Goal: Communication & Community: Participate in discussion

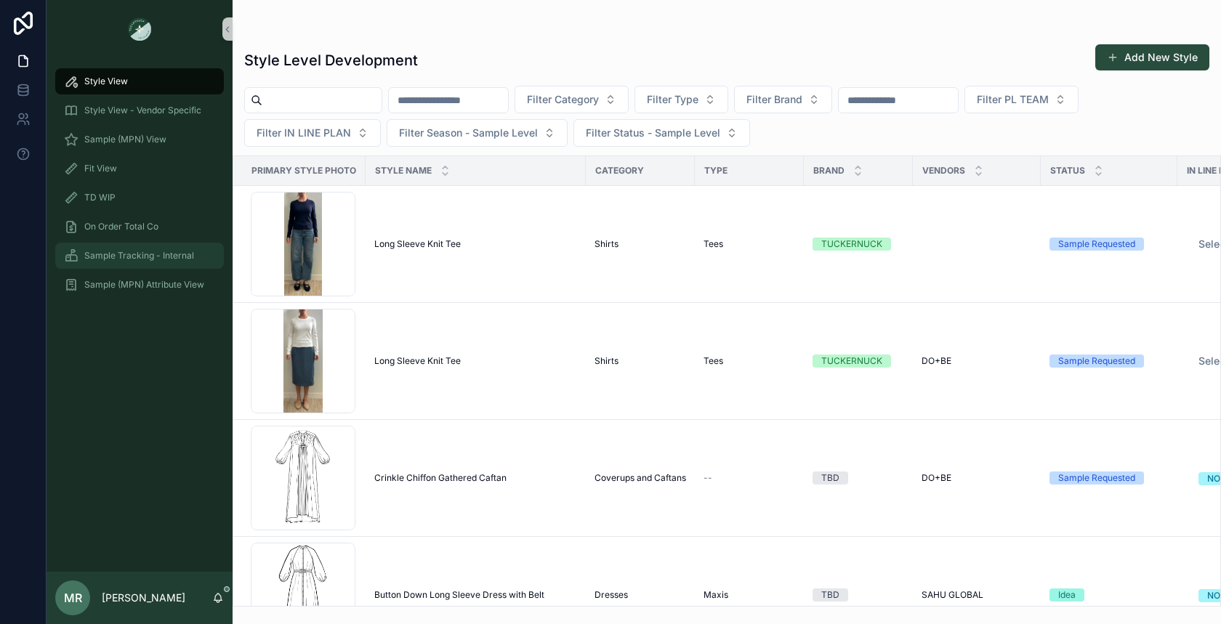
click at [129, 254] on span "Sample Tracking - Internal" at bounding box center [139, 256] width 110 height 12
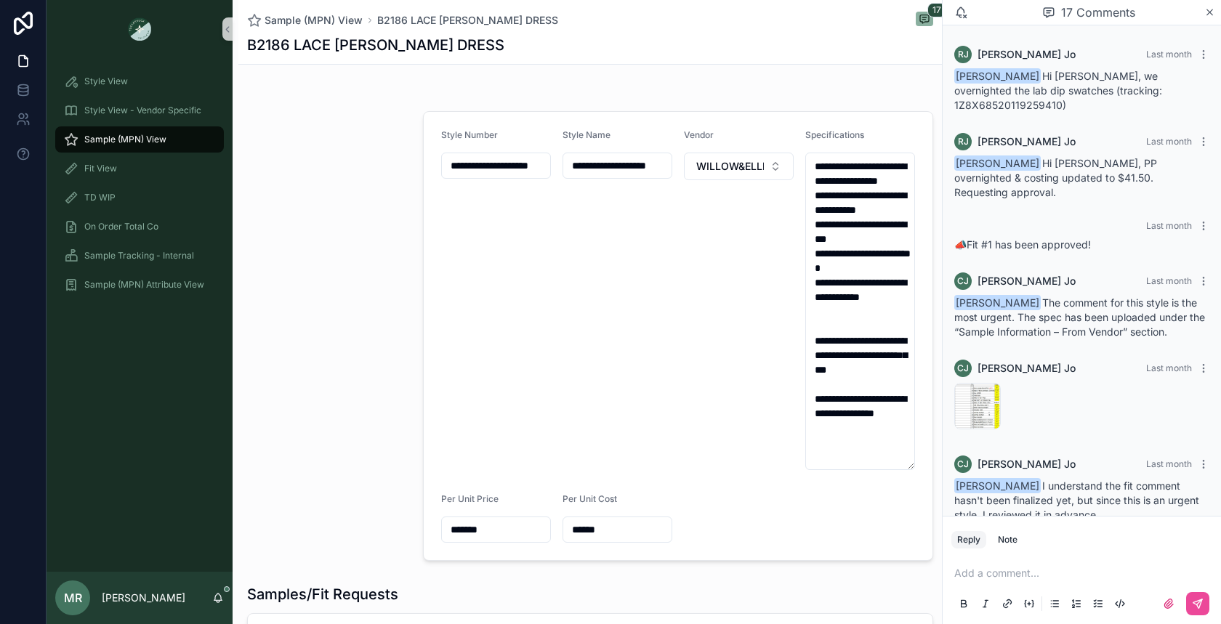
scroll to position [1413, 0]
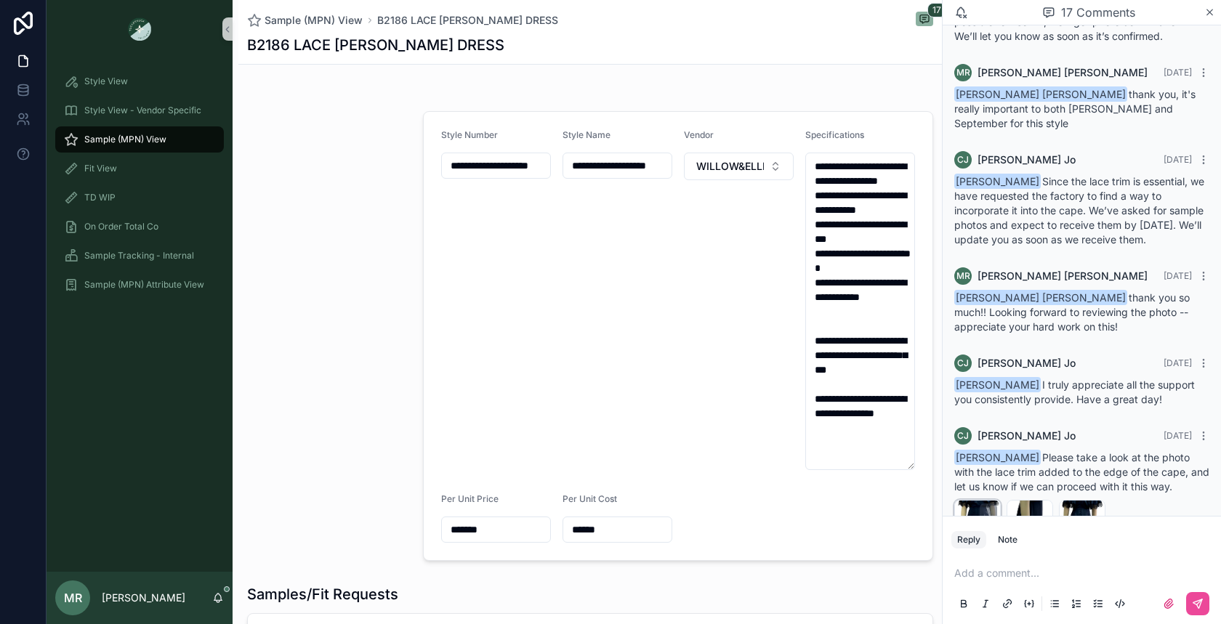
click at [971, 500] on div "B2168-LACE-WITH-TRIM-PIC-CFM-(1) .png" at bounding box center [977, 523] width 46 height 46
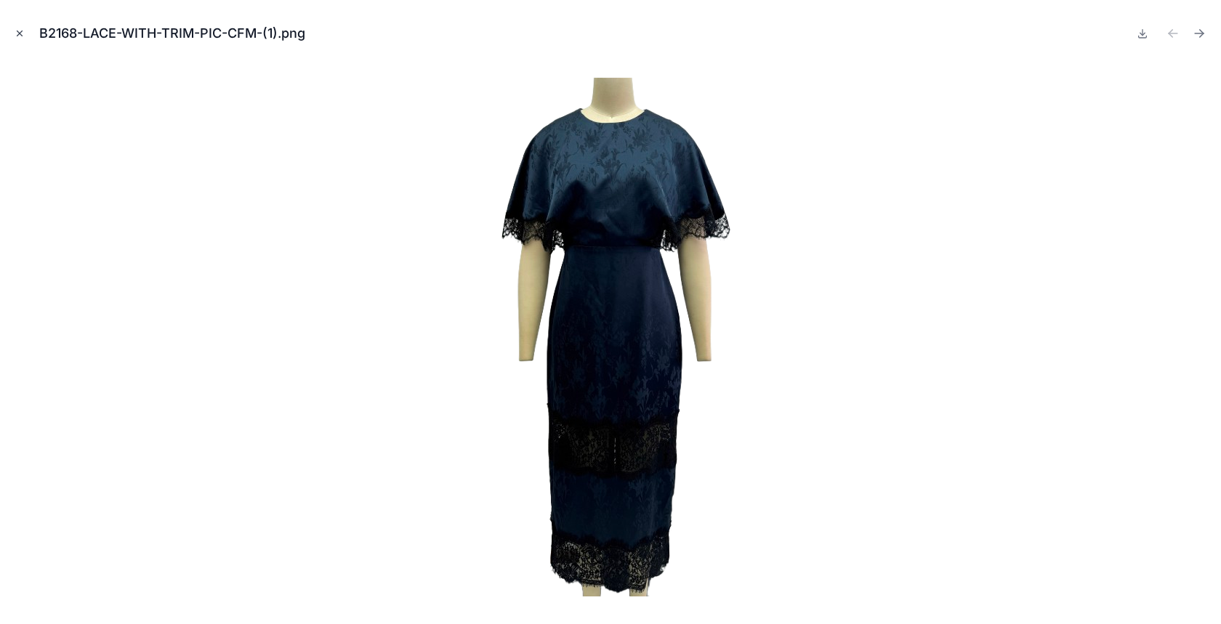
click at [15, 34] on icon "Close modal" at bounding box center [20, 33] width 10 height 10
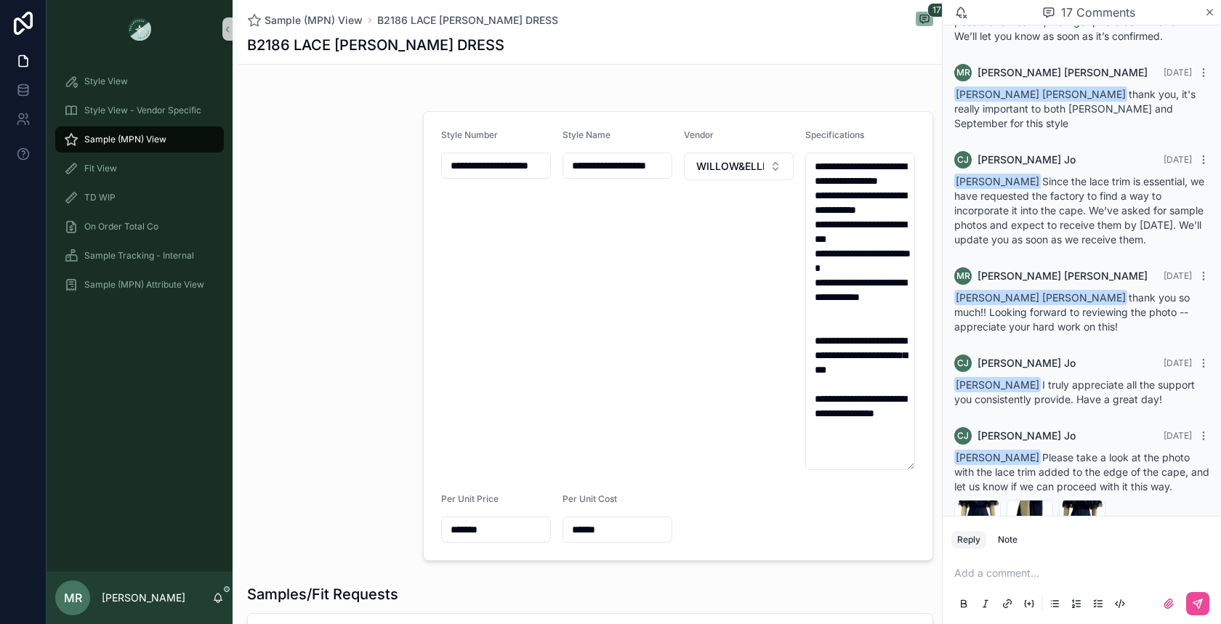
click at [1043, 570] on p "scrollable content" at bounding box center [1084, 573] width 261 height 15
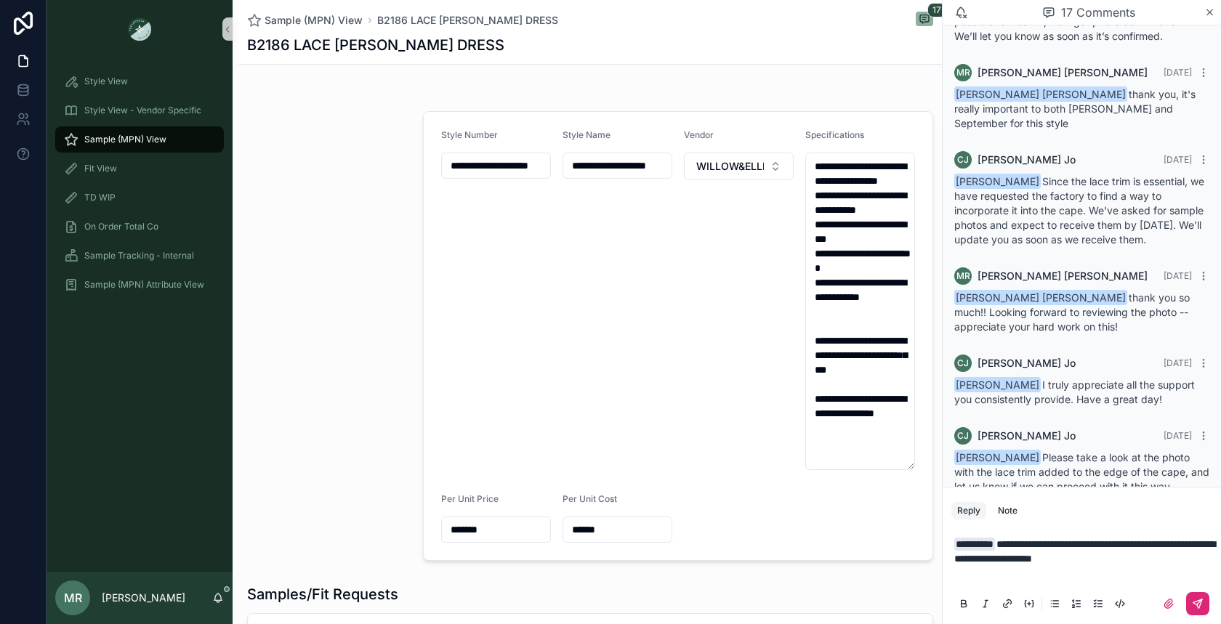
click at [1205, 599] on button "scrollable content" at bounding box center [1197, 603] width 23 height 23
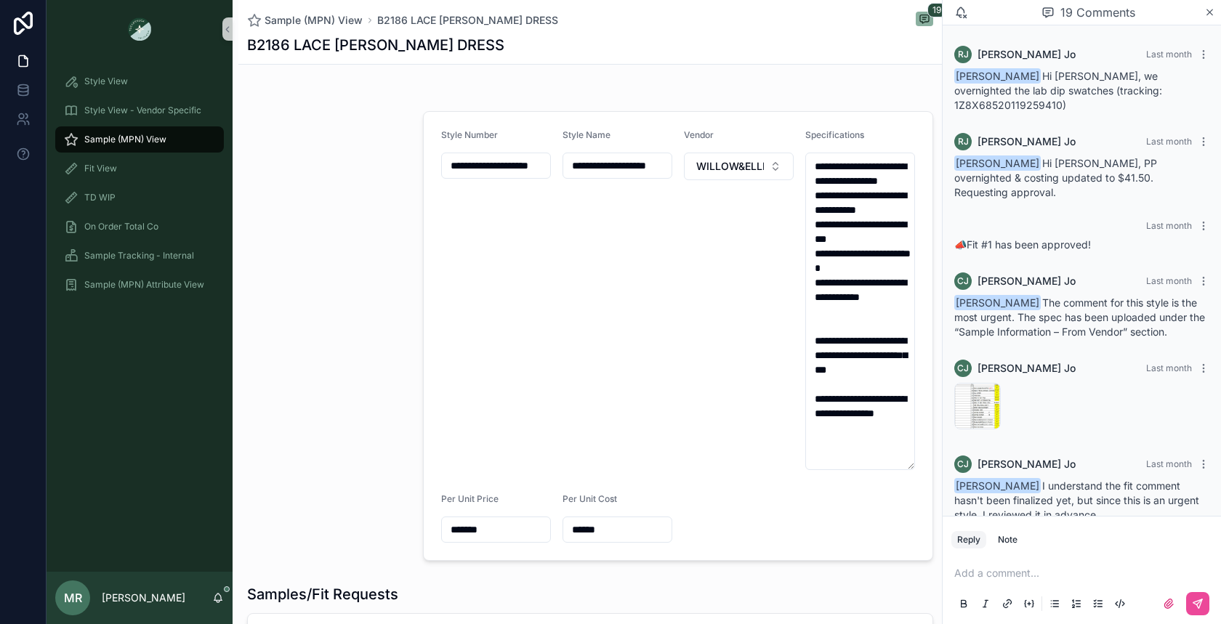
scroll to position [1602, 0]
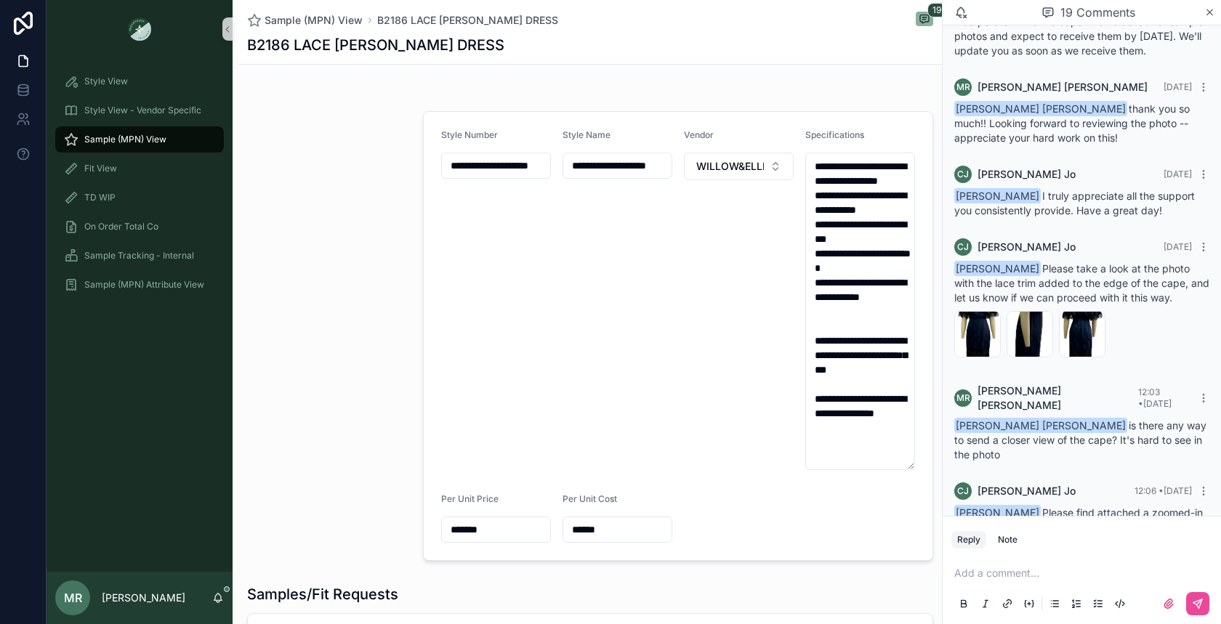
click at [969, 541] on div "2025-08-11_090520 .jpg" at bounding box center [977, 564] width 46 height 46
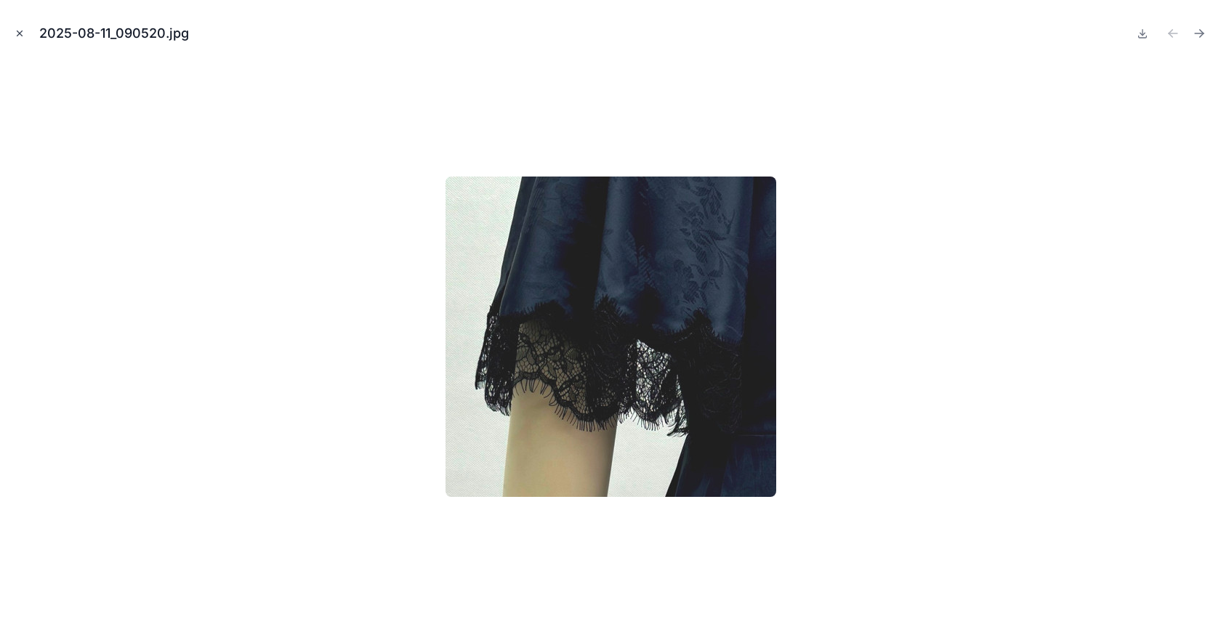
click at [17, 32] on icon "Close modal" at bounding box center [20, 33] width 10 height 10
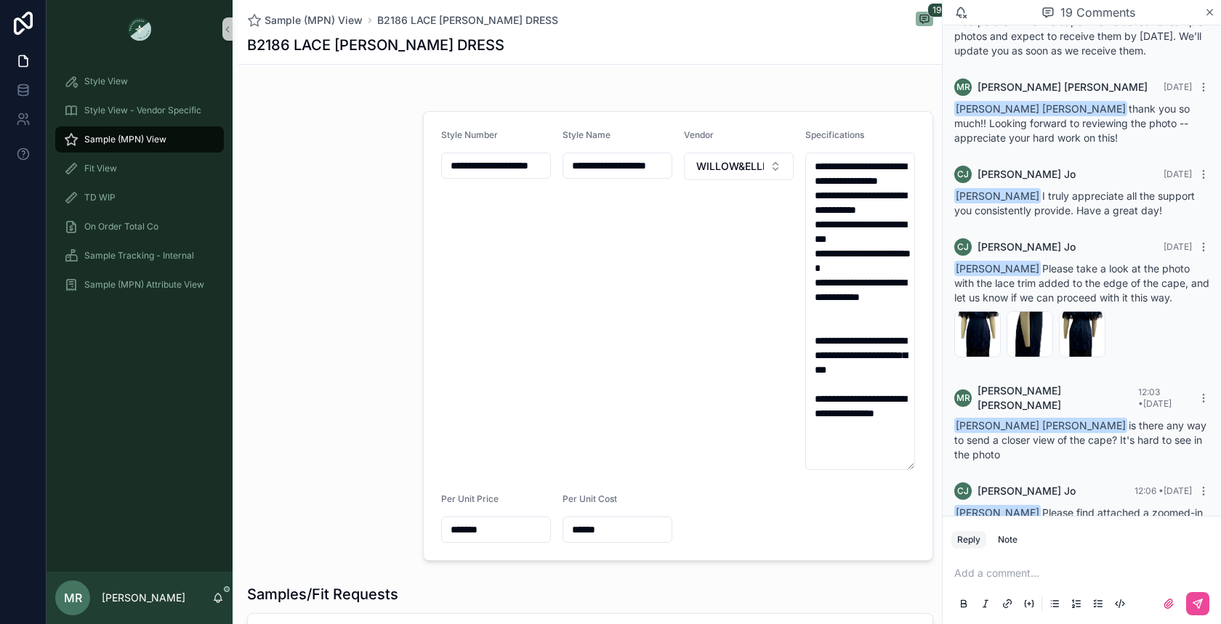
click at [1022, 541] on div "2025-08-11_090513 .jpg" at bounding box center [1029, 564] width 46 height 46
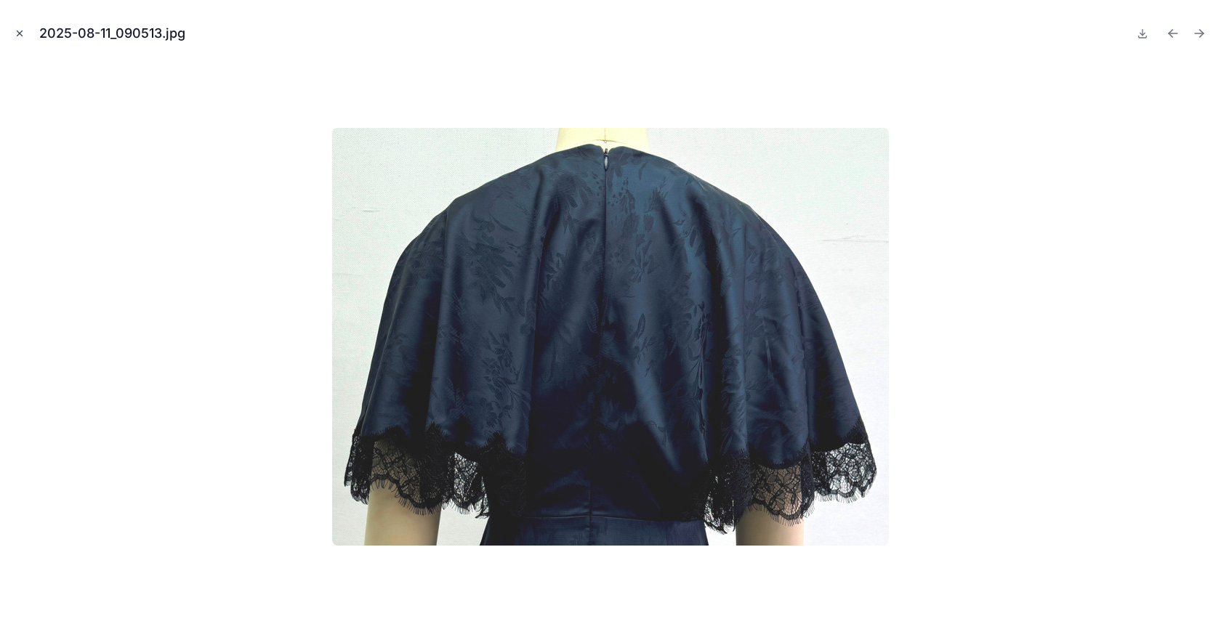
click at [16, 36] on icon "Close modal" at bounding box center [20, 33] width 10 height 10
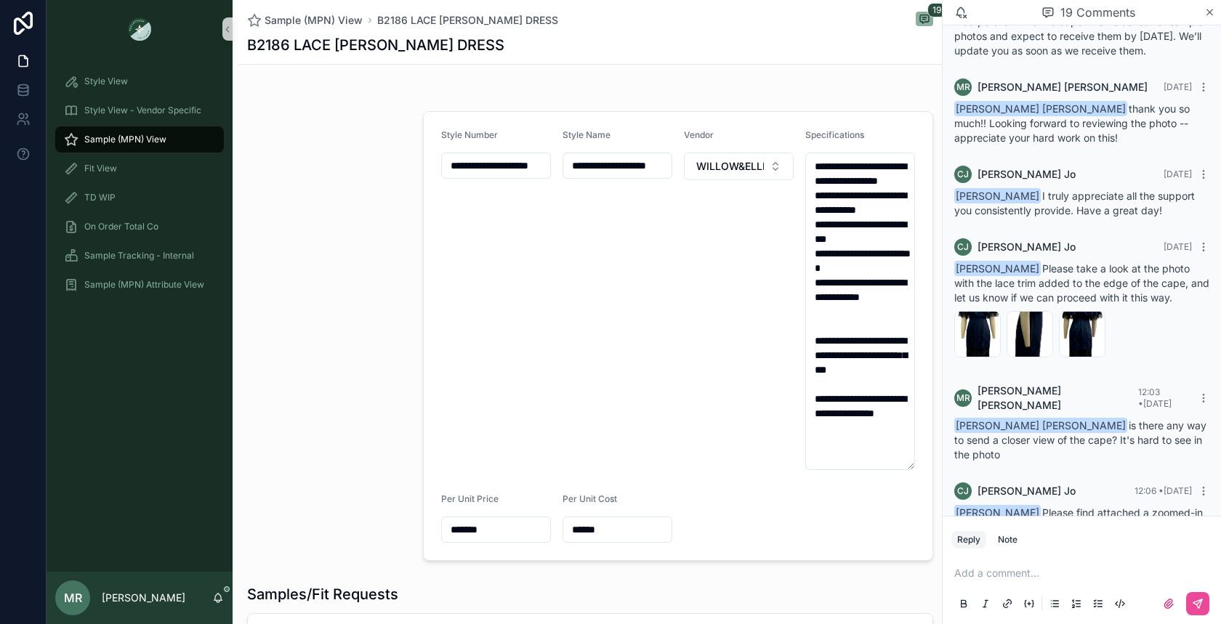
click at [1120, 541] on div "2025-08-11_090452 .jpg" at bounding box center [1134, 564] width 46 height 46
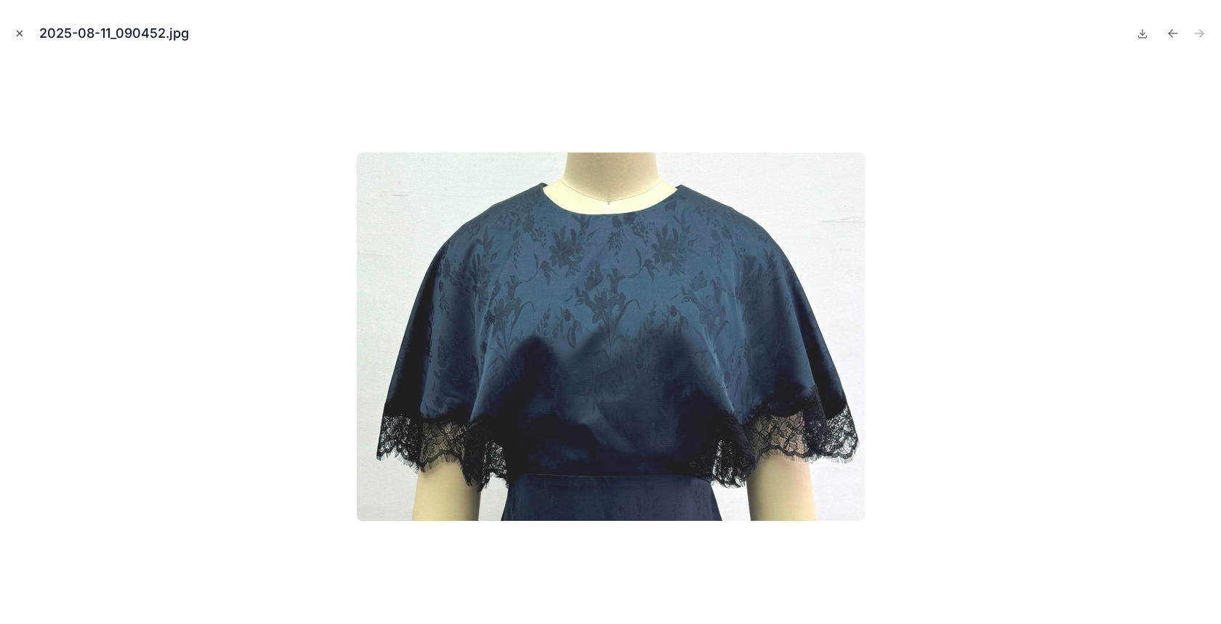
click at [17, 32] on icon "Close modal" at bounding box center [19, 33] width 5 height 5
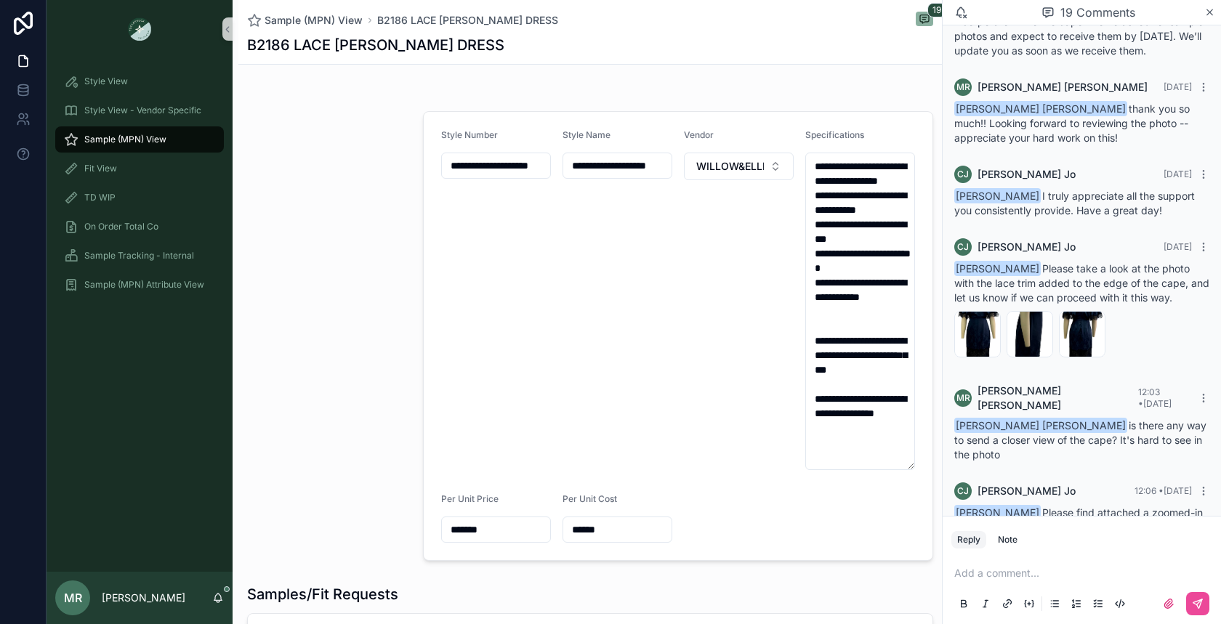
click at [1000, 571] on p "scrollable content" at bounding box center [1084, 573] width 261 height 15
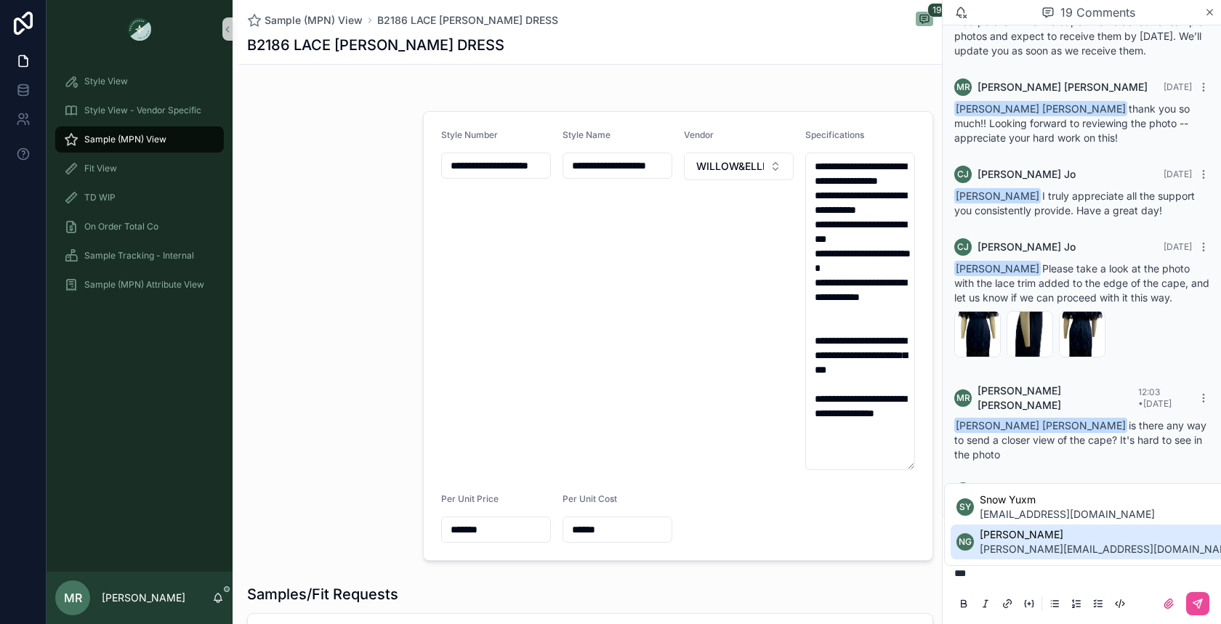
click at [1024, 573] on p "***" at bounding box center [1084, 573] width 261 height 15
drag, startPoint x: 982, startPoint y: 578, endPoint x: 942, endPoint y: 578, distance: 40.0
click at [942, 578] on div "***" at bounding box center [1081, 587] width 278 height 73
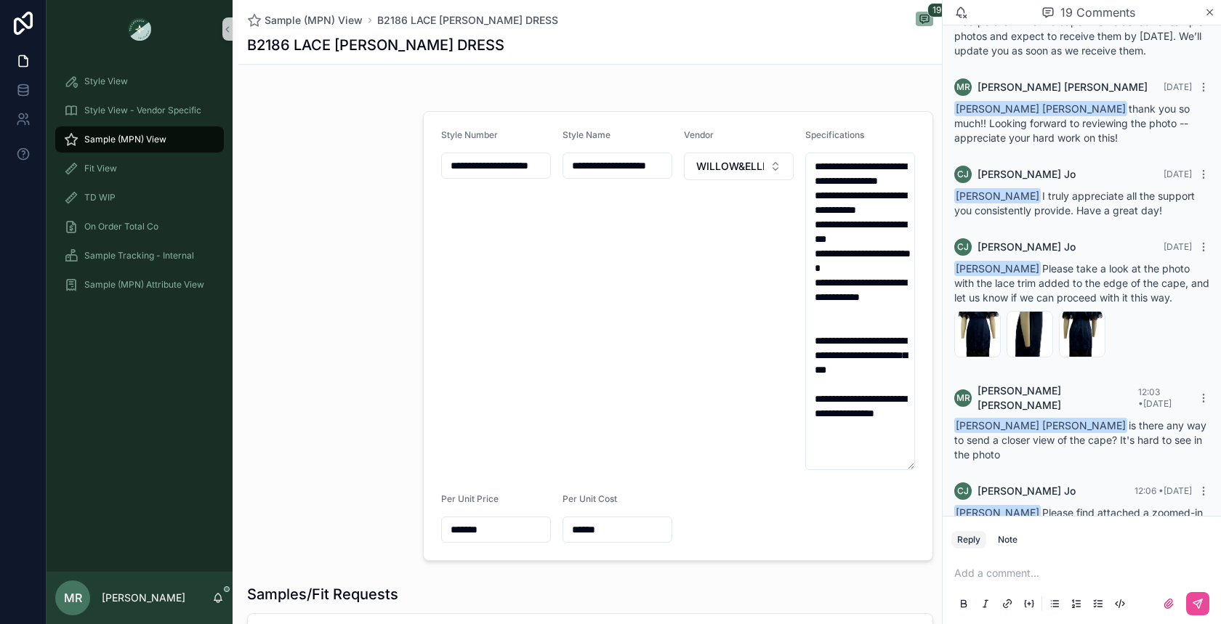
click at [979, 569] on div "2025-08-11_090520 .jpg" at bounding box center [977, 577] width 45 height 17
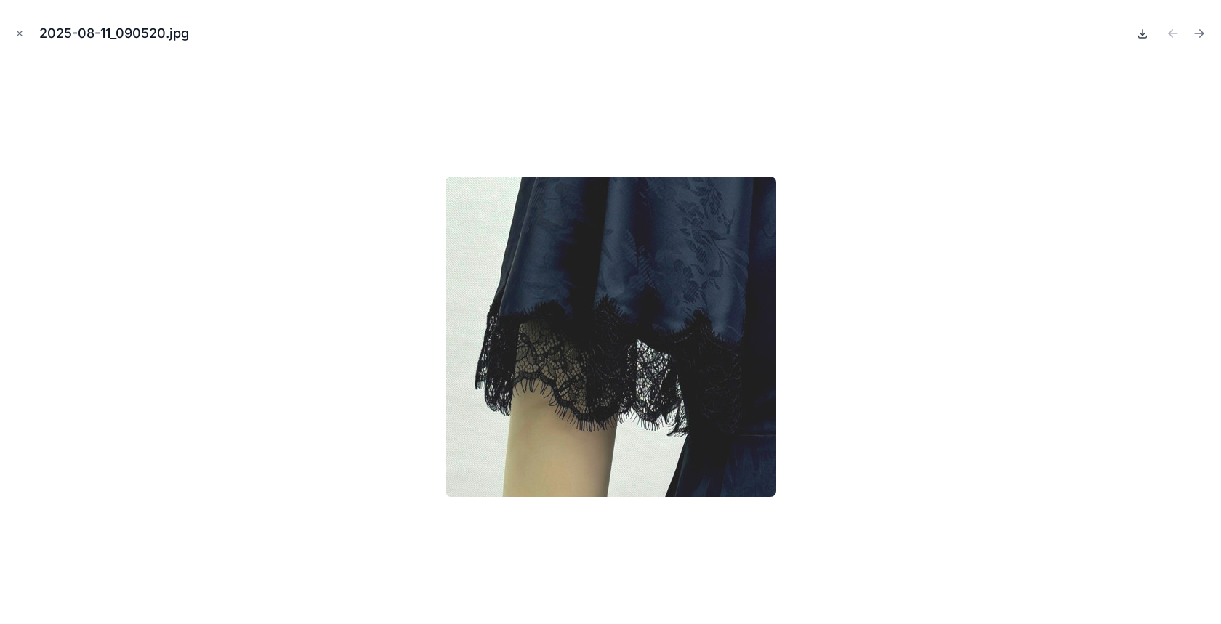
click at [1145, 31] on icon at bounding box center [1142, 34] width 12 height 12
click at [19, 35] on icon "Close modal" at bounding box center [20, 33] width 10 height 10
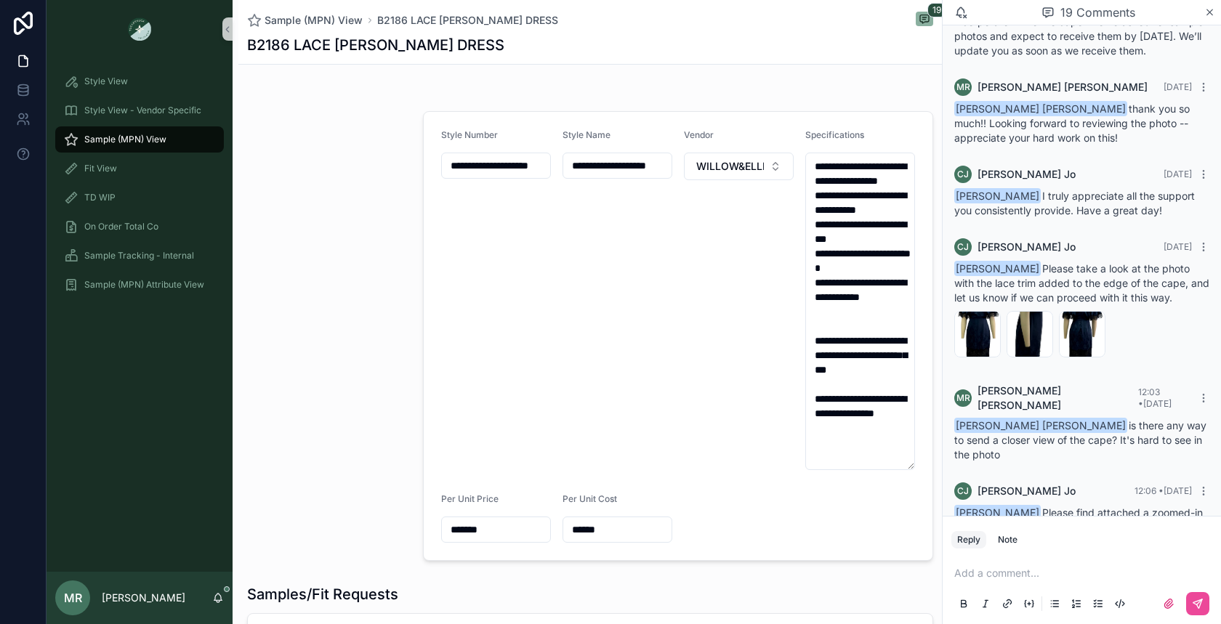
click at [1026, 541] on div "2025-08-11_090513 .jpg" at bounding box center [1029, 564] width 46 height 46
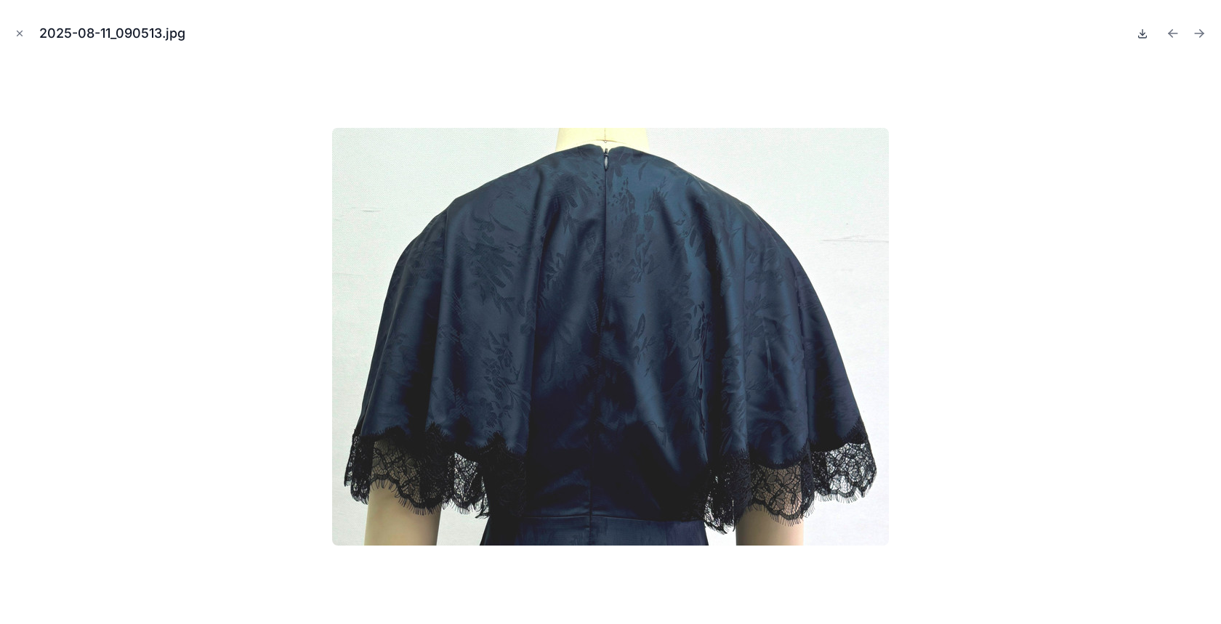
click at [1142, 38] on icon at bounding box center [1142, 37] width 8 height 2
click at [18, 34] on icon "Close modal" at bounding box center [19, 33] width 5 height 5
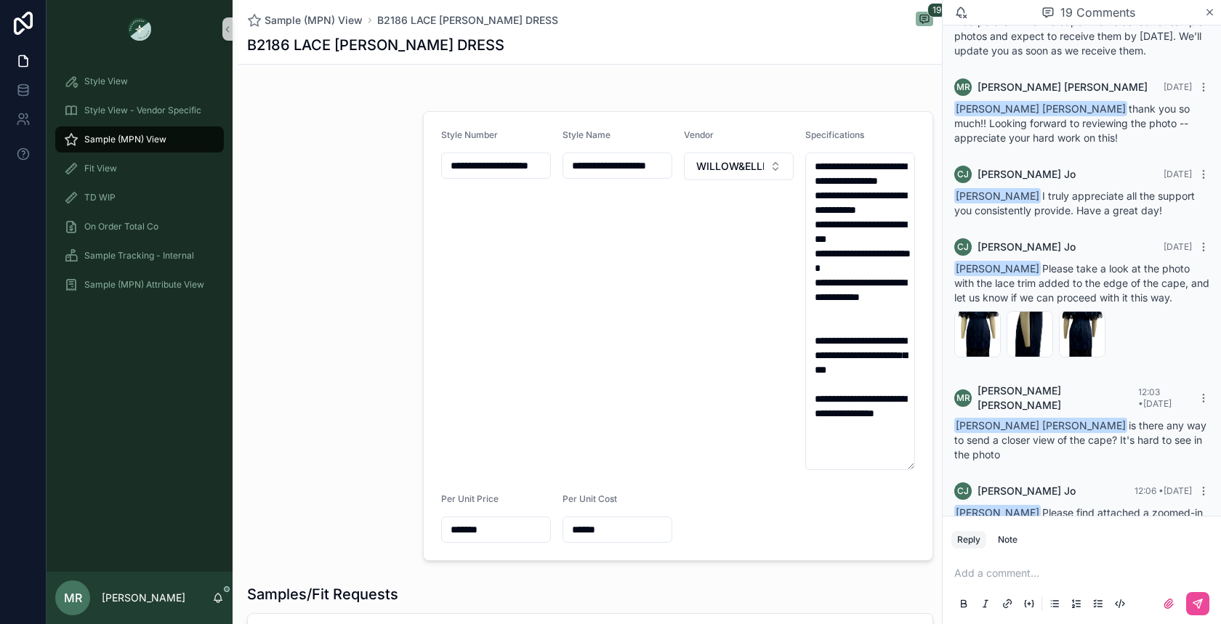
click at [1088, 547] on icon "scrollable content" at bounding box center [1093, 553] width 12 height 12
click at [1148, 547] on icon "scrollable content" at bounding box center [1145, 553] width 12 height 12
click at [1019, 574] on p "scrollable content" at bounding box center [1084, 573] width 261 height 15
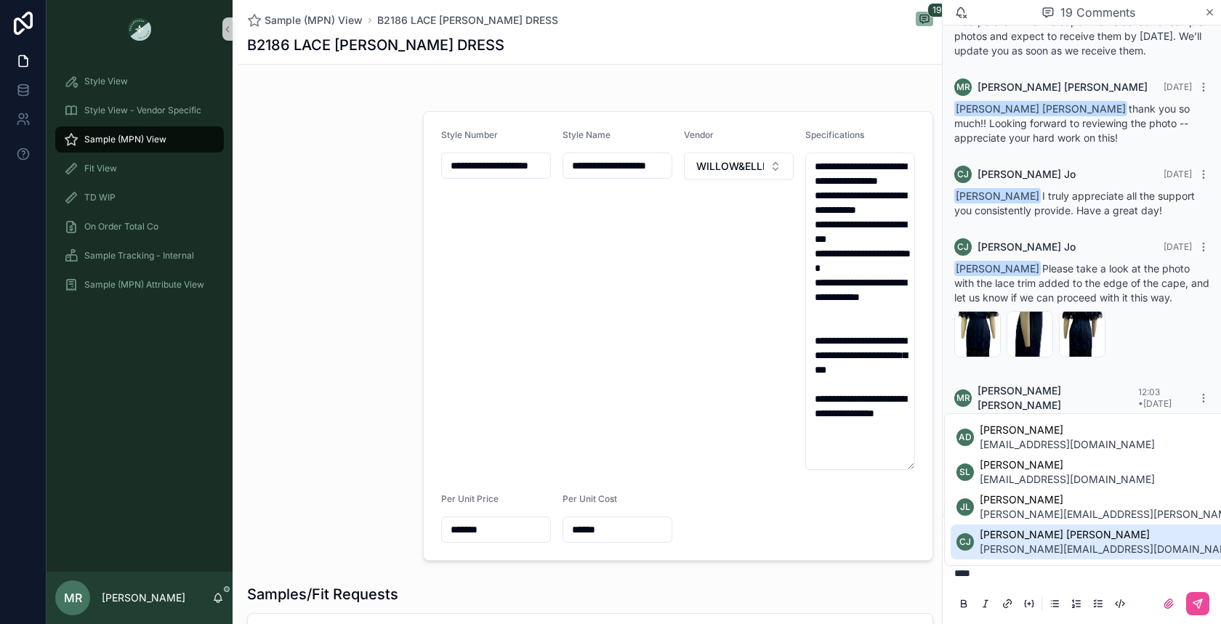
click at [1120, 546] on li "[PERSON_NAME] [PERSON_NAME] [PERSON_NAME] [PERSON_NAME][EMAIL_ADDRESS][DOMAIN_N…" at bounding box center [1138, 542] width 377 height 35
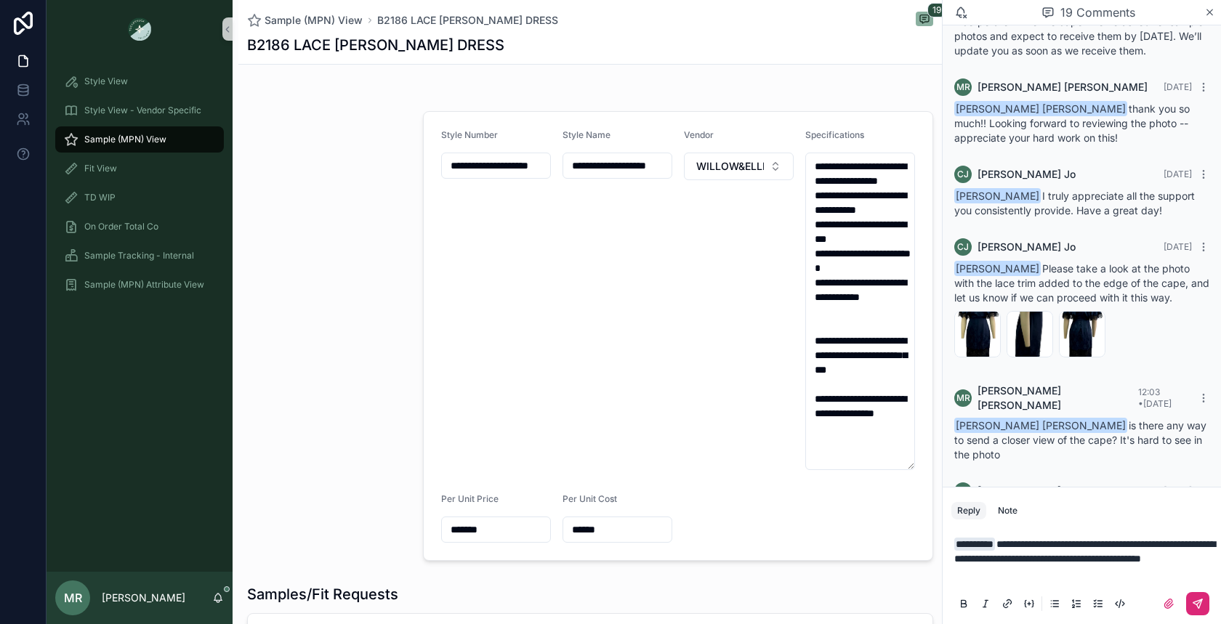
click at [1191, 602] on button "scrollable content" at bounding box center [1197, 603] width 23 height 23
